Goal: Check status: Check status

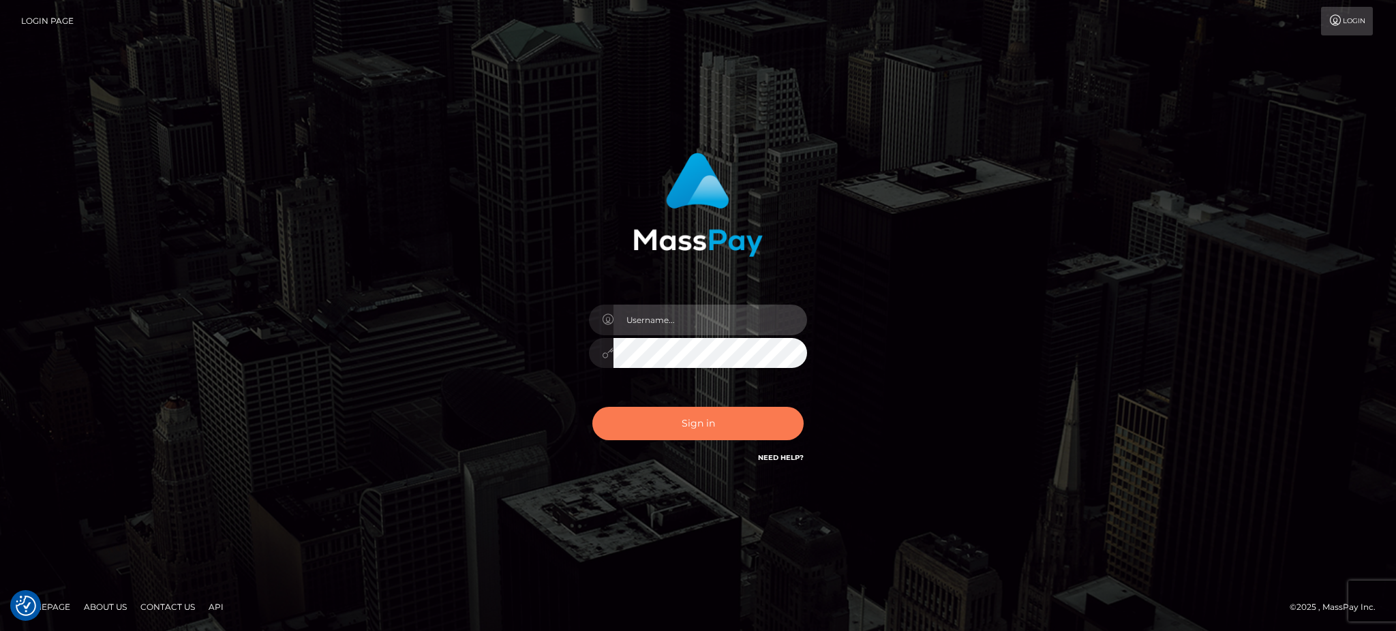
type input "[PERSON_NAME].B2"
click at [680, 420] on button "Sign in" at bounding box center [697, 423] width 211 height 33
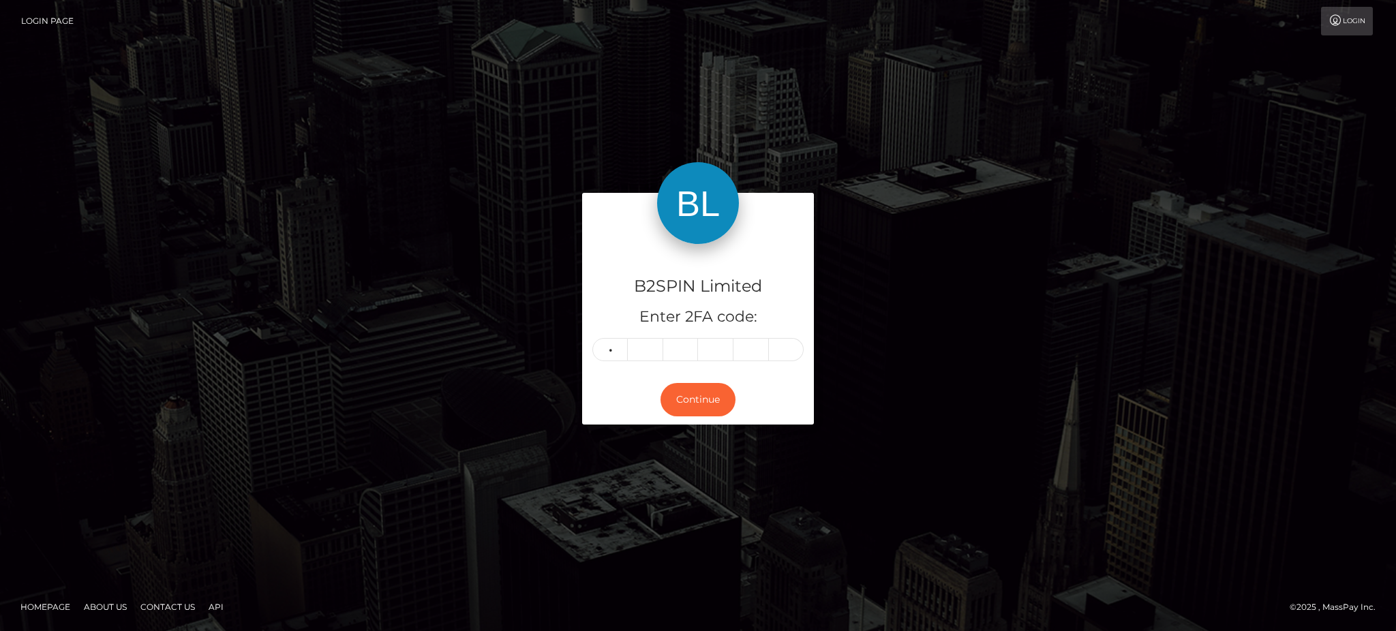
type input "3"
type input "2"
type input "7"
type input "0"
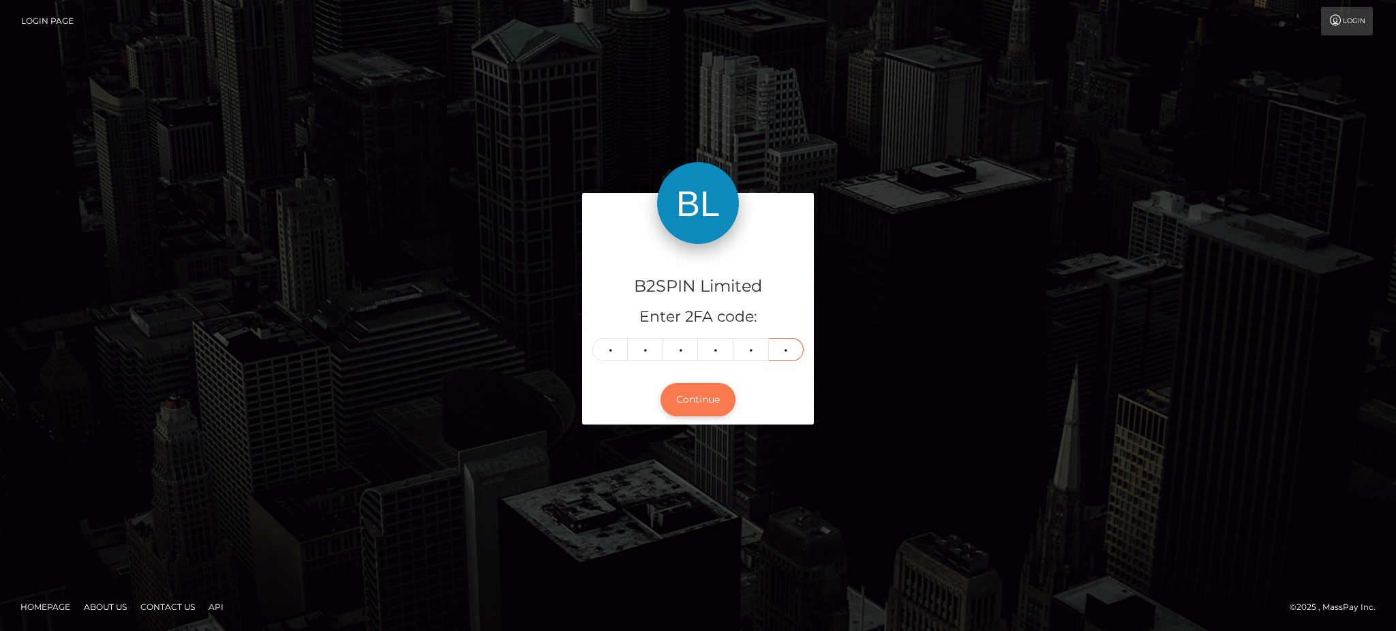
type input "7"
click at [709, 401] on button "Continue" at bounding box center [697, 399] width 75 height 33
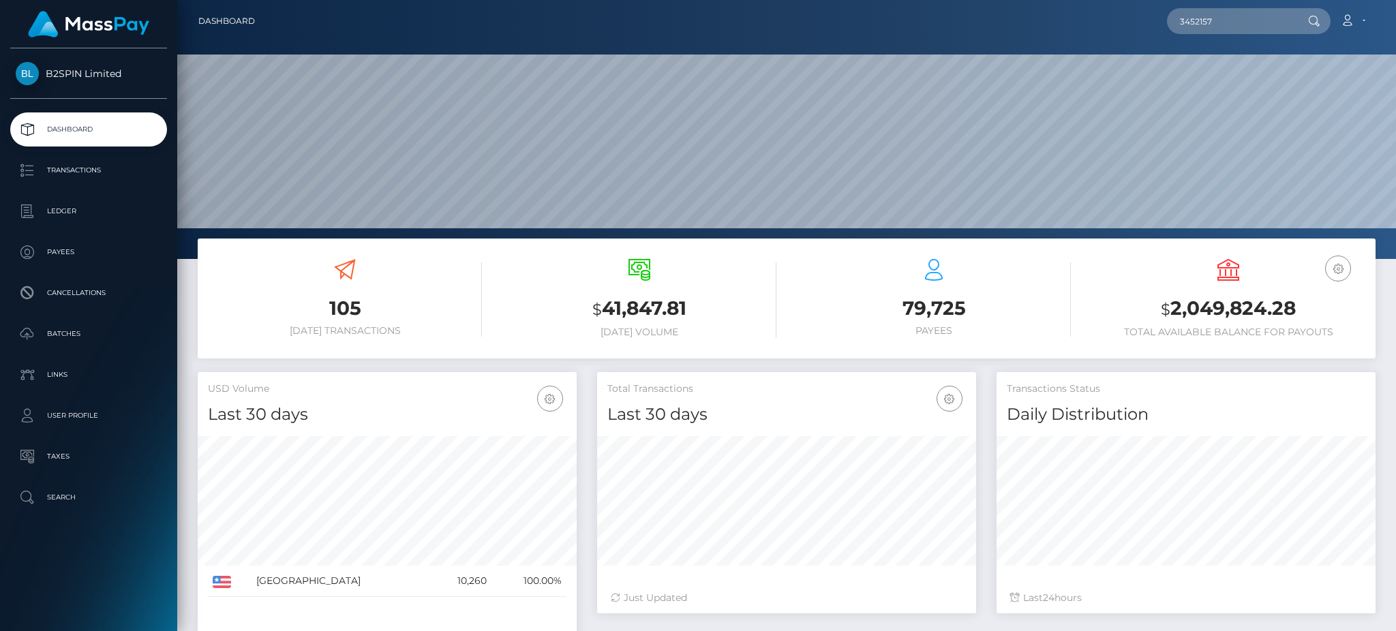
scroll to position [242, 378]
click at [1227, 20] on input "3452157" at bounding box center [1231, 21] width 128 height 26
paste input "3968"
type input "3453968"
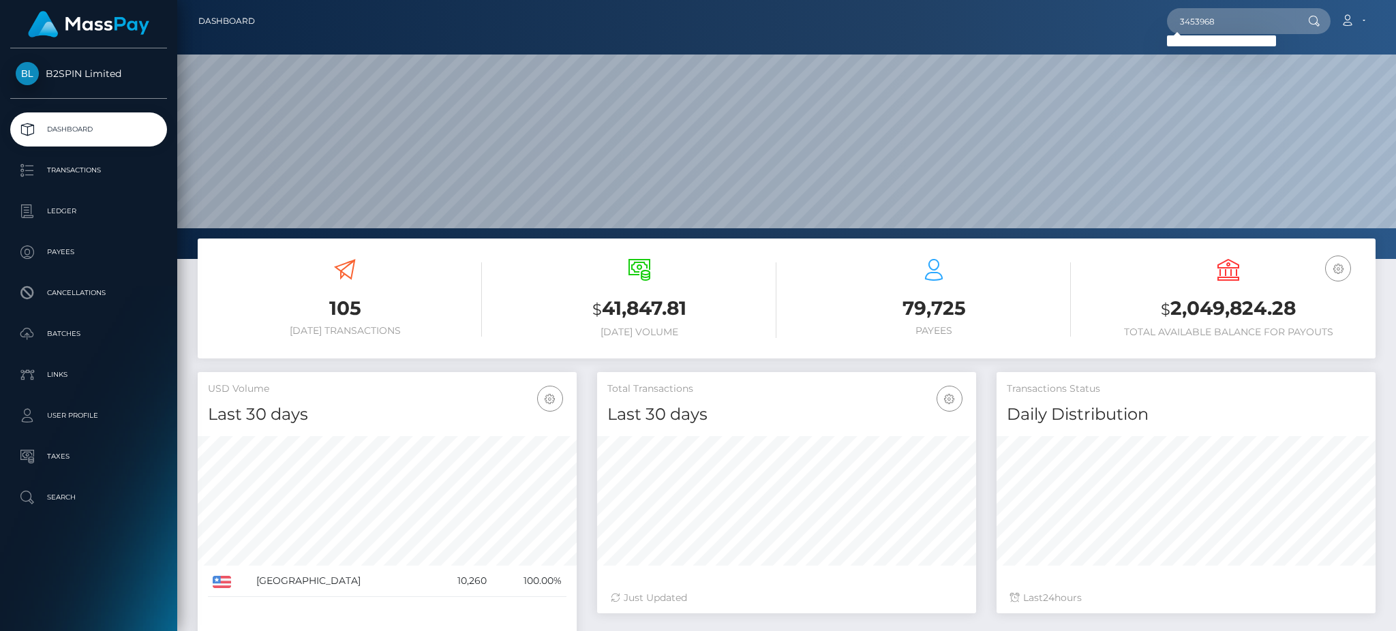
click at [350, 22] on div "3453968 Loading... Loading... Account Edit Profile Logout" at bounding box center [820, 21] width 1109 height 29
